Goal: Task Accomplishment & Management: Manage account settings

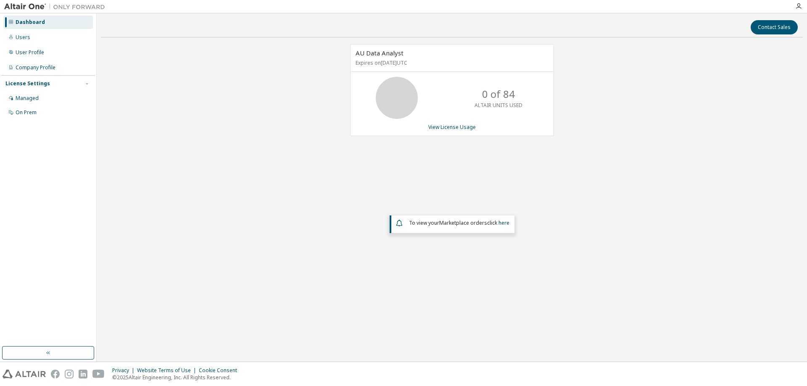
drag, startPoint x: 588, startPoint y: 37, endPoint x: 585, endPoint y: 32, distance: 6.6
click at [588, 37] on div "Contact Sales AU Data Analyst Expires on September 17, 2025 UTC 0 of 84 ALTAIR …" at bounding box center [452, 188] width 702 height 340
click at [27, 101] on div "Managed" at bounding box center [27, 98] width 23 height 7
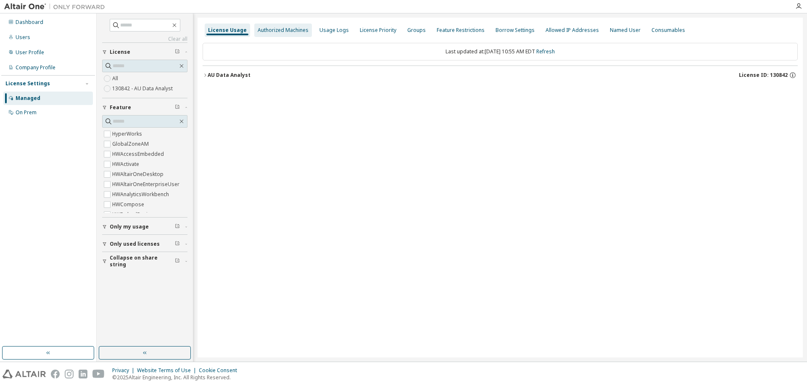
click at [267, 36] on div "Authorized Machines" at bounding box center [283, 30] width 58 height 13
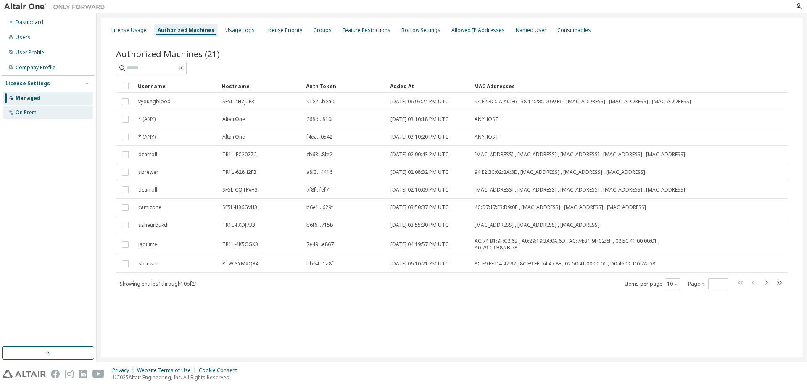
click at [34, 112] on div "On Prem" at bounding box center [26, 112] width 21 height 7
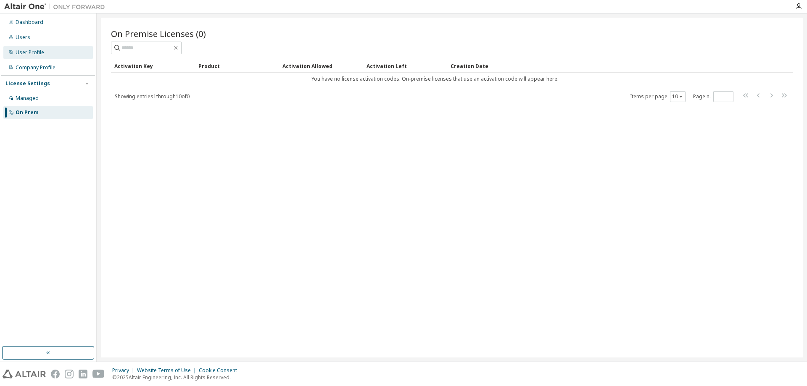
click at [48, 53] on div "User Profile" at bounding box center [48, 52] width 90 height 13
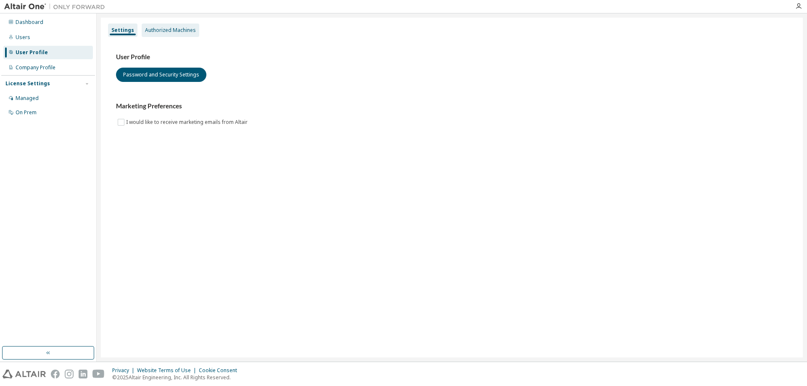
click at [148, 33] on div "Authorized Machines" at bounding box center [170, 30] width 51 height 7
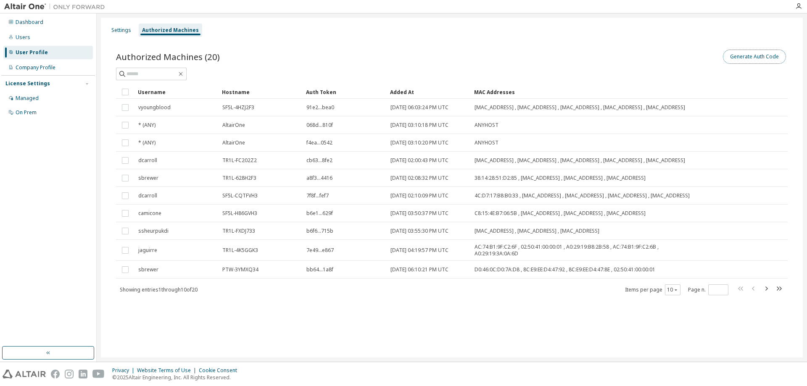
click at [749, 56] on button "Generate Auth Code" at bounding box center [754, 57] width 63 height 14
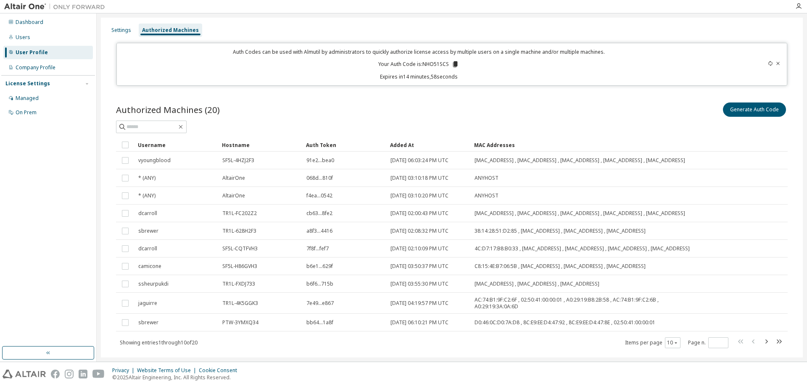
click at [452, 67] on icon at bounding box center [456, 65] width 8 height 8
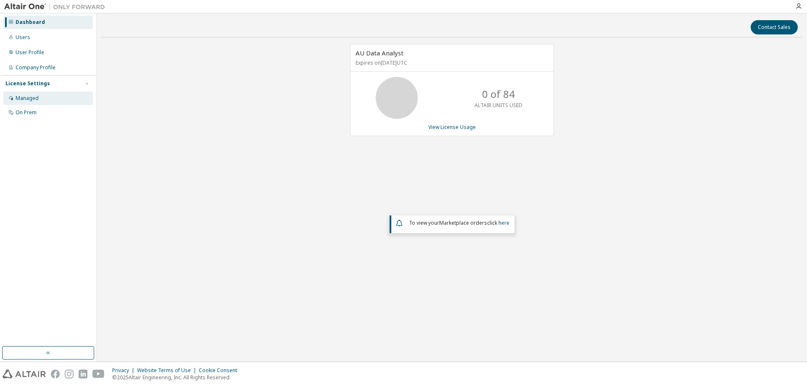
click at [43, 93] on div "Managed" at bounding box center [48, 98] width 90 height 13
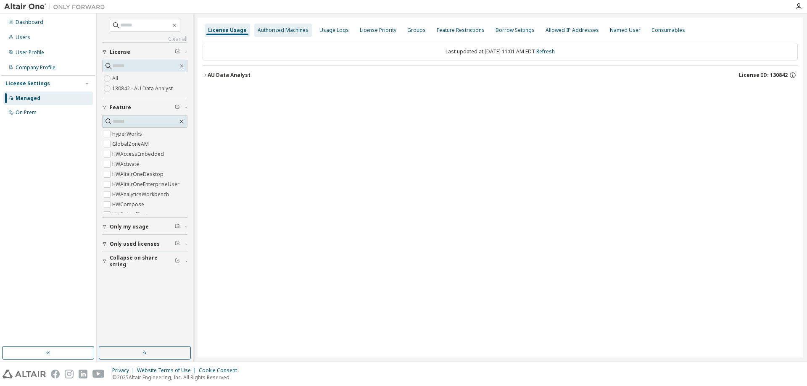
click at [275, 31] on div "Authorized Machines" at bounding box center [283, 30] width 51 height 7
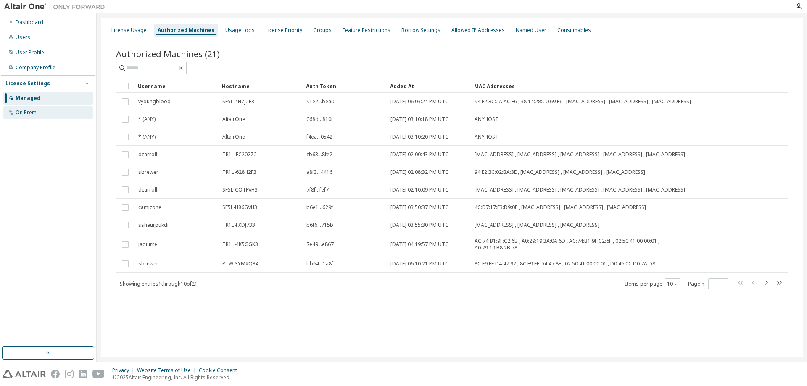
click at [40, 108] on div "On Prem" at bounding box center [48, 112] width 90 height 13
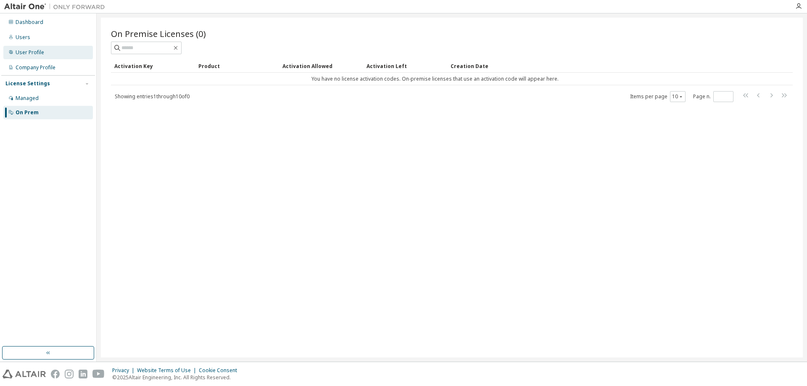
click at [55, 54] on div "User Profile" at bounding box center [48, 52] width 90 height 13
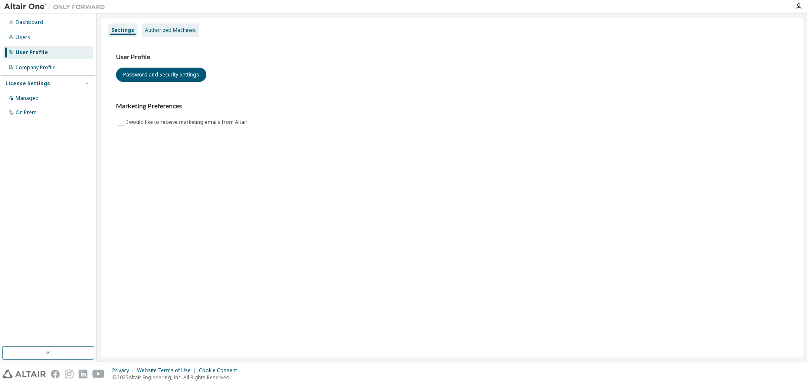
click at [170, 36] on div "Authorized Machines" at bounding box center [171, 30] width 58 height 13
